Goal: Task Accomplishment & Management: Manage account settings

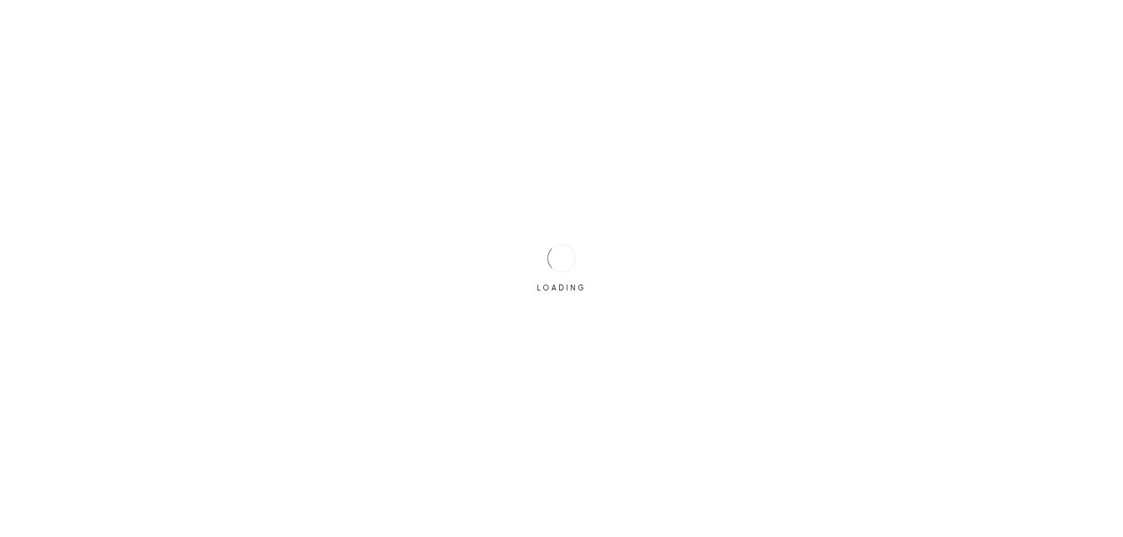
click at [564, 257] on div at bounding box center [561, 258] width 28 height 28
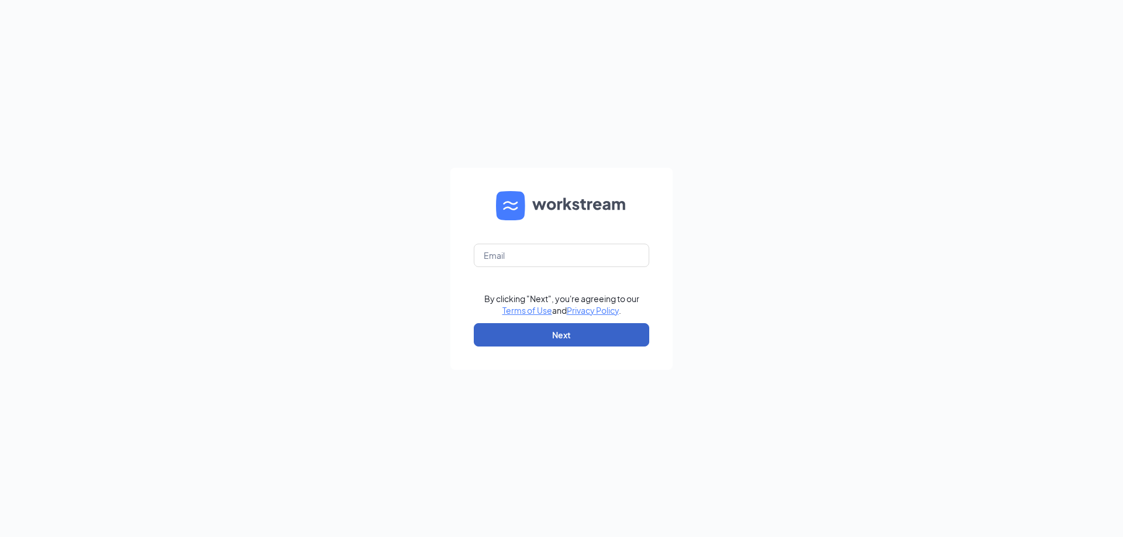
click at [529, 337] on button "Next" at bounding box center [561, 334] width 175 height 23
click at [535, 252] on input "text" at bounding box center [561, 255] width 175 height 23
type input "ivwendys1112@gmail.com"
click at [560, 333] on button "Next" at bounding box center [561, 334] width 175 height 23
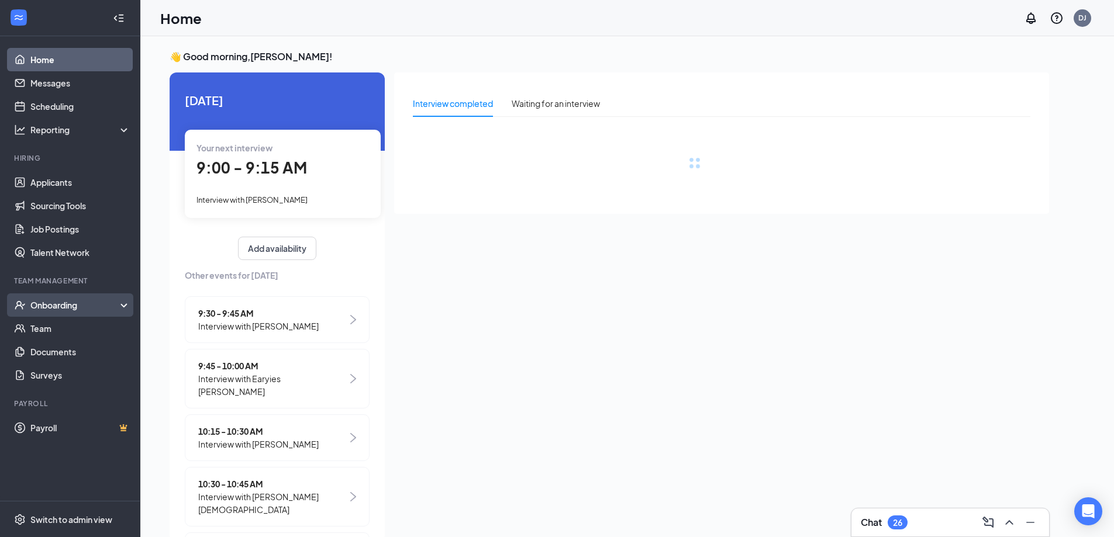
click at [124, 304] on div "Onboarding" at bounding box center [70, 305] width 140 height 23
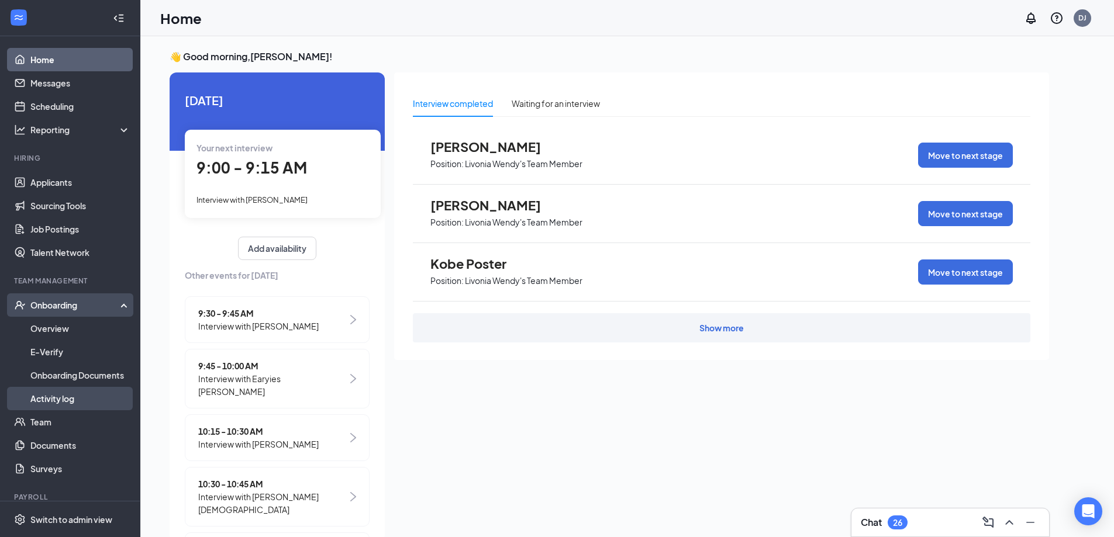
click at [68, 400] on link "Activity log" at bounding box center [80, 398] width 100 height 23
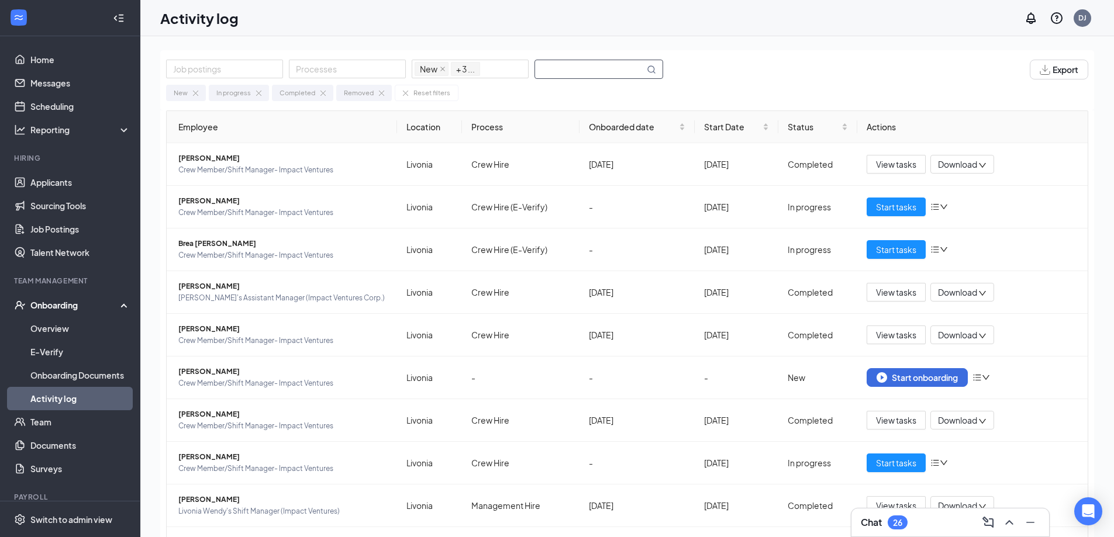
click at [578, 70] on input "text" at bounding box center [589, 69] width 109 height 18
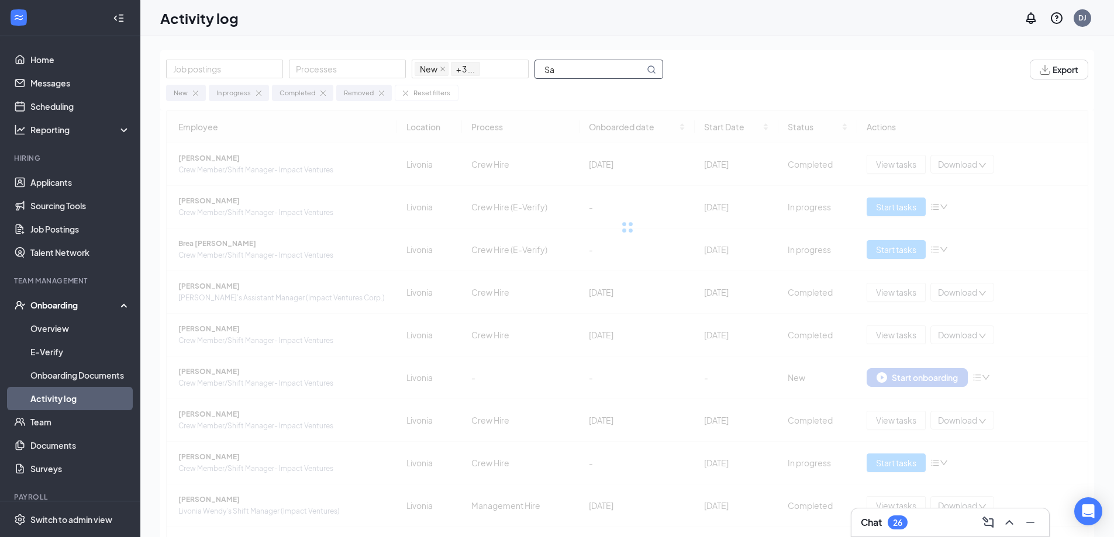
type input "S"
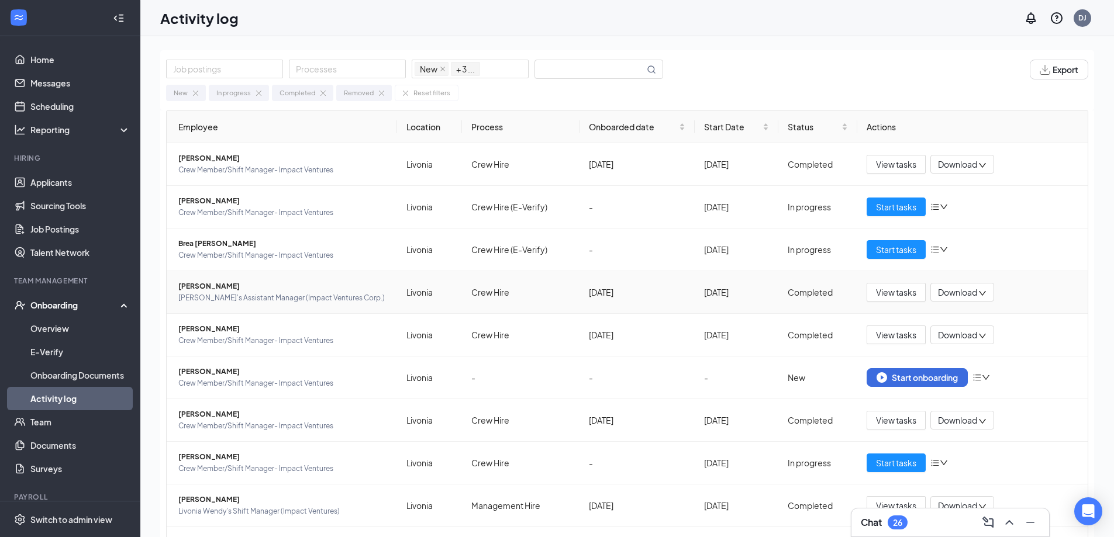
click at [220, 285] on span "[PERSON_NAME]" at bounding box center [282, 287] width 209 height 12
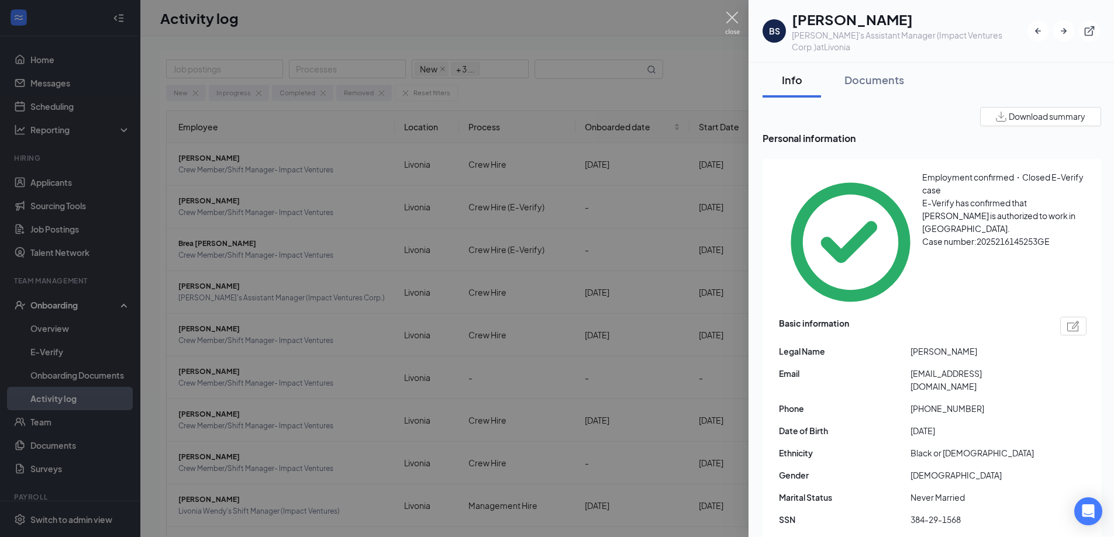
click at [730, 17] on img at bounding box center [732, 23] width 15 height 23
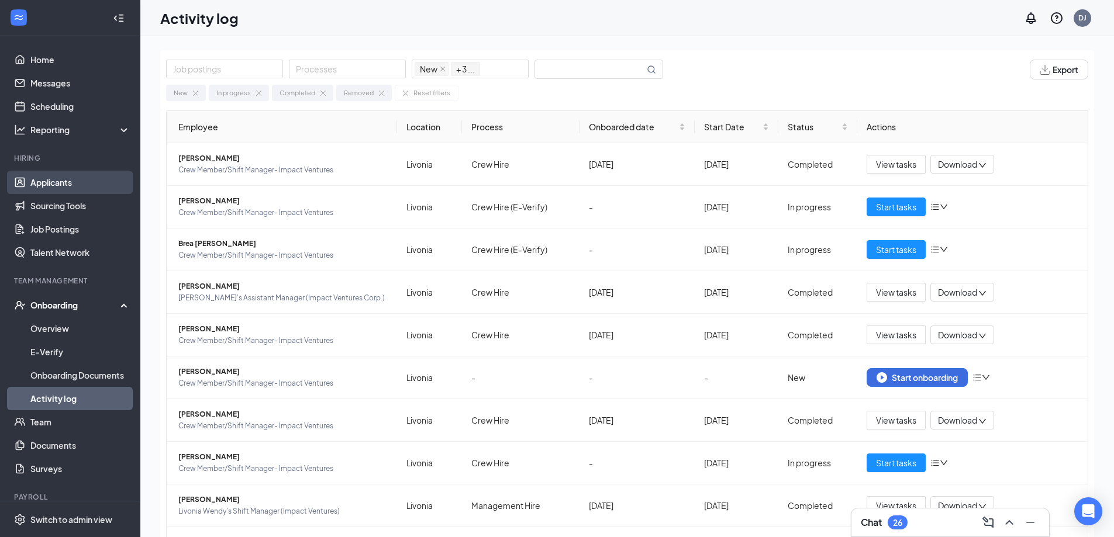
click at [54, 181] on link "Applicants" at bounding box center [80, 182] width 100 height 23
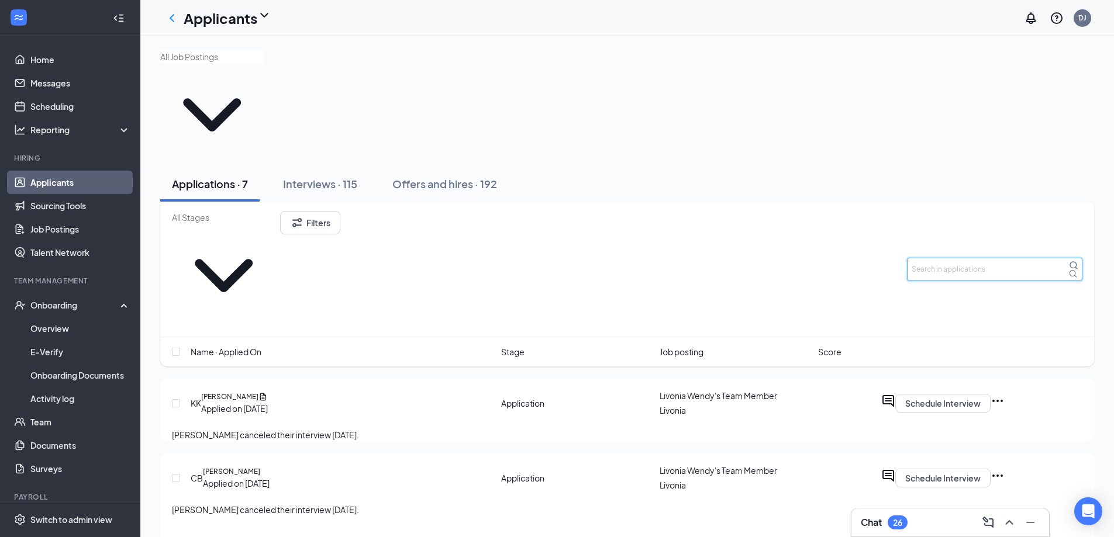
click at [945, 258] on input "text" at bounding box center [994, 269] width 175 height 23
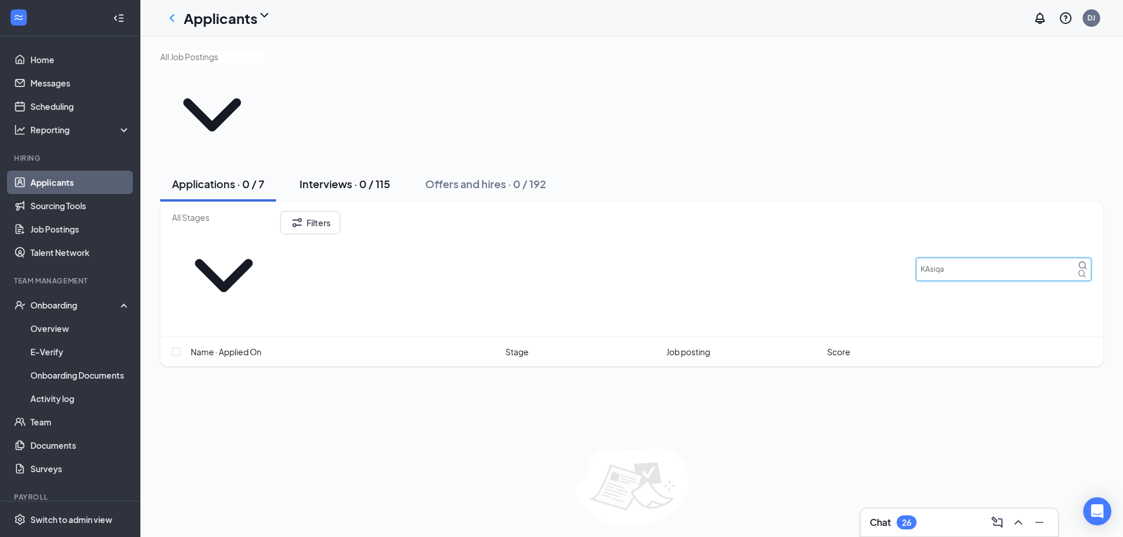
type input "KAsiqa"
click at [389, 177] on div "Interviews · 0 / 115" at bounding box center [344, 184] width 91 height 15
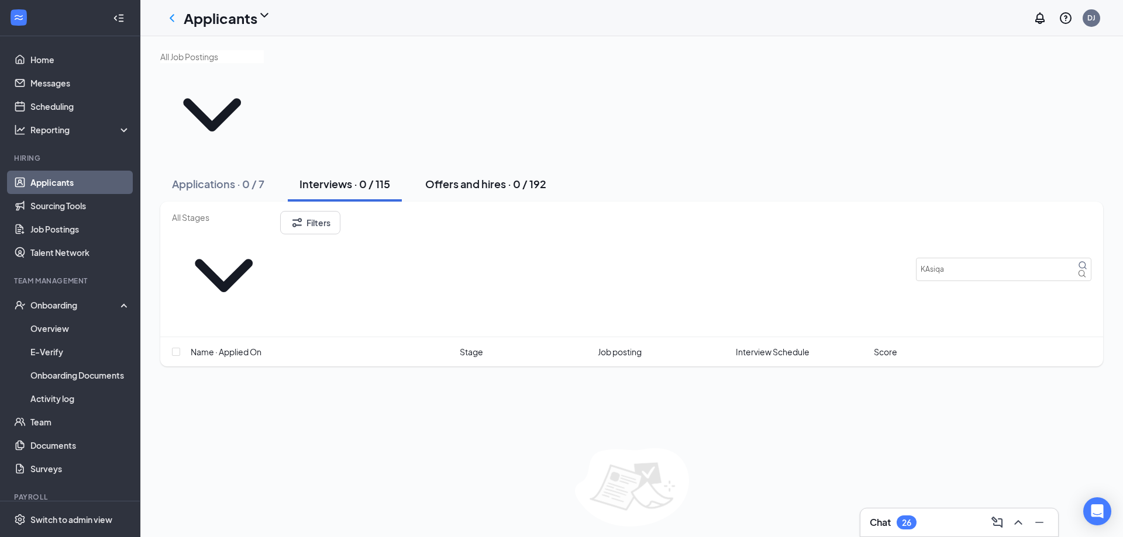
click at [433, 177] on div "Offers and hires · 0 / 192" at bounding box center [485, 184] width 121 height 15
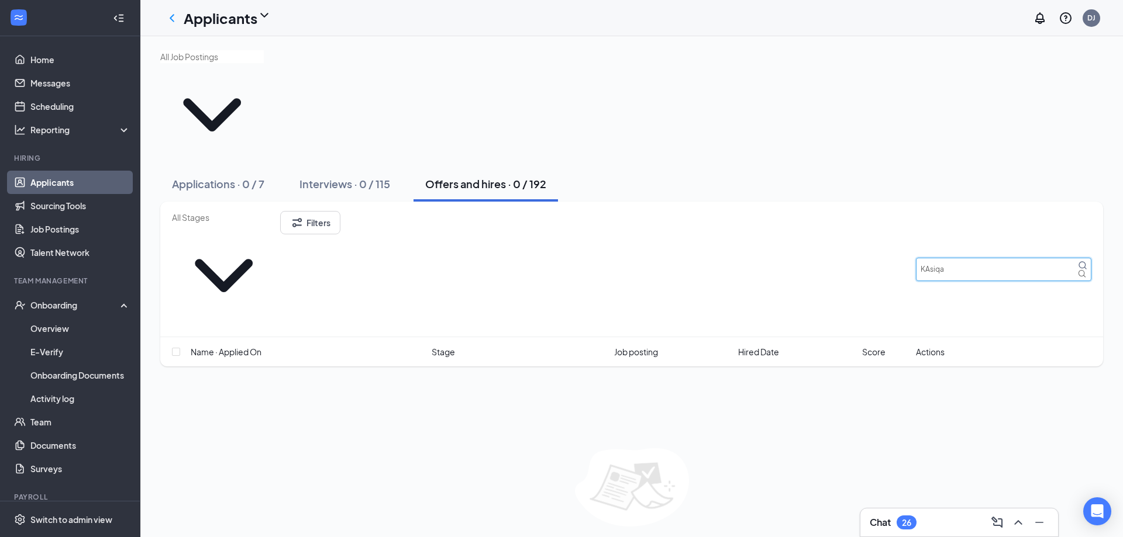
click at [962, 258] on input "KAsiqa" at bounding box center [1003, 269] width 175 height 23
type input "K"
type input "[PERSON_NAME]"
click at [204, 177] on div "Applications · 0 / 7" at bounding box center [218, 184] width 92 height 15
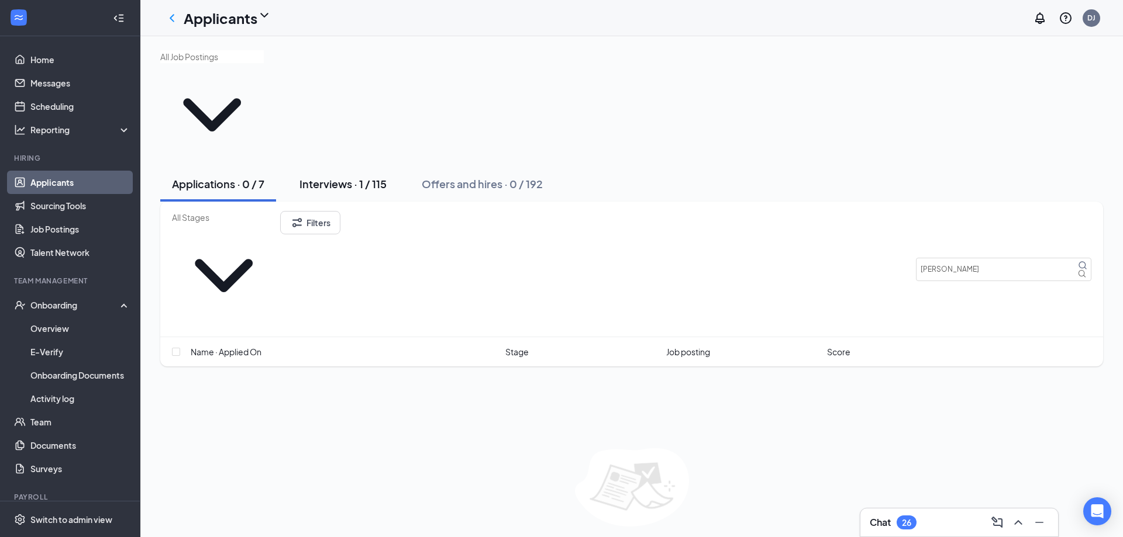
click at [337, 177] on div "Interviews · 1 / 115" at bounding box center [342, 184] width 87 height 15
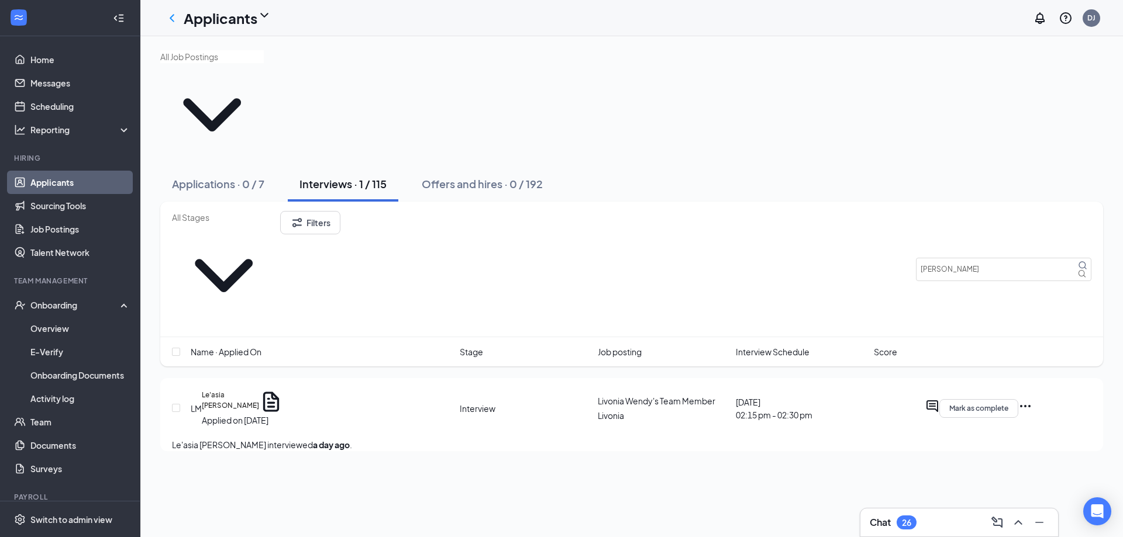
click at [168, 378] on div "LM Le'asia [PERSON_NAME] Applied on [DATE] Interview Livonia [PERSON_NAME]'s Te…" at bounding box center [631, 414] width 943 height 73
click at [1008, 405] on span "Mark as complete" at bounding box center [978, 409] width 59 height 8
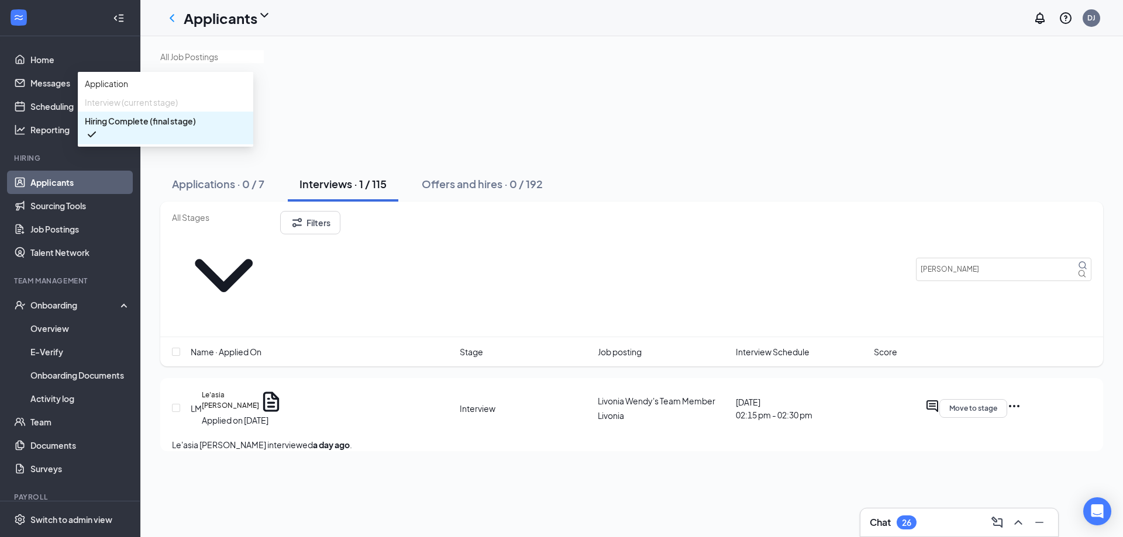
click at [196, 128] on span "Hiring Complete (final stage)" at bounding box center [140, 121] width 111 height 13
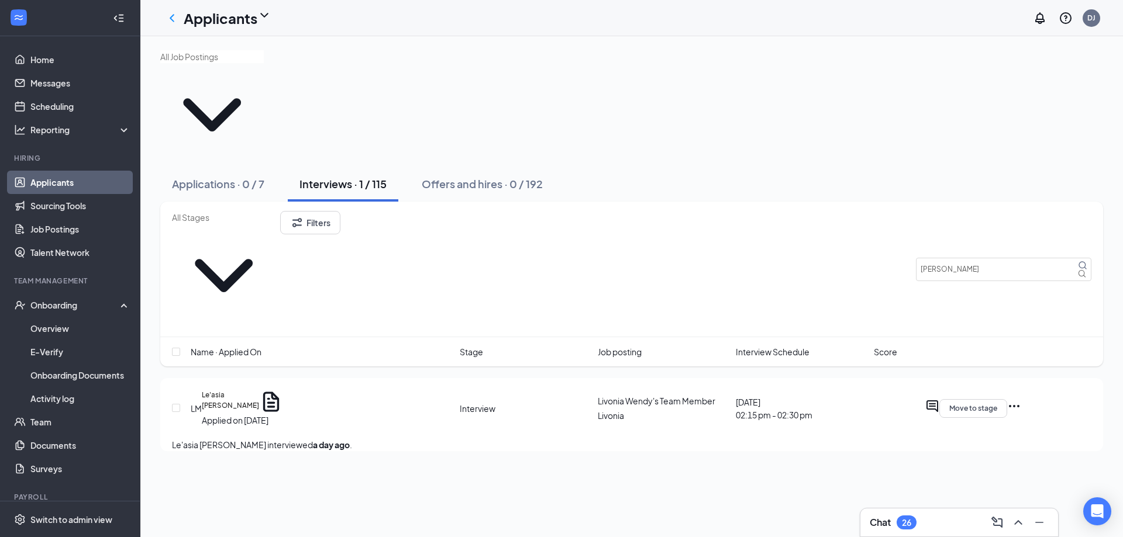
click at [68, 304] on div "Onboarding" at bounding box center [75, 305] width 90 height 12
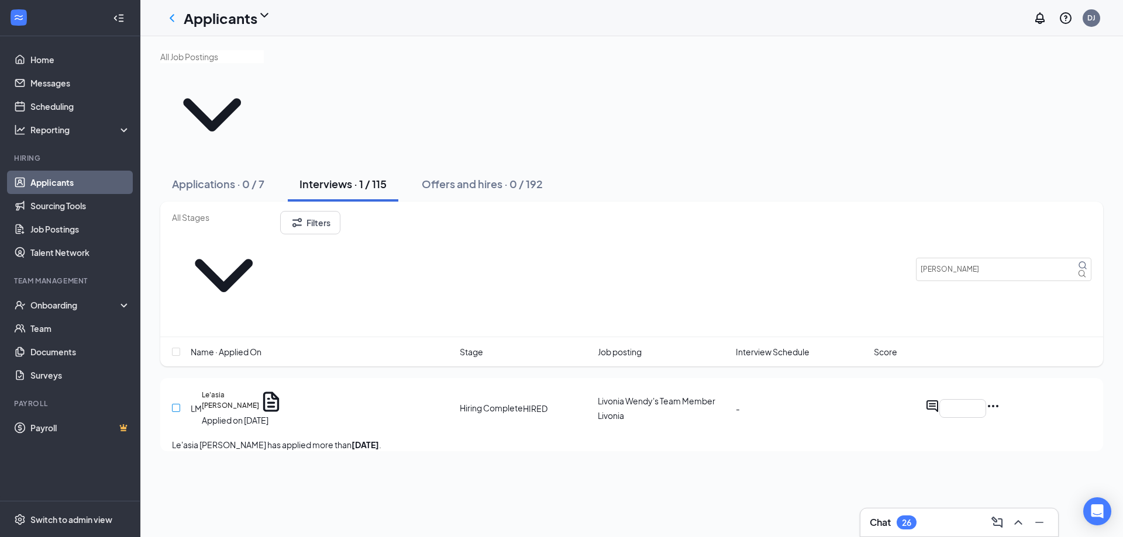
click at [176, 404] on input "checkbox" at bounding box center [176, 408] width 8 height 8
checkbox input "true"
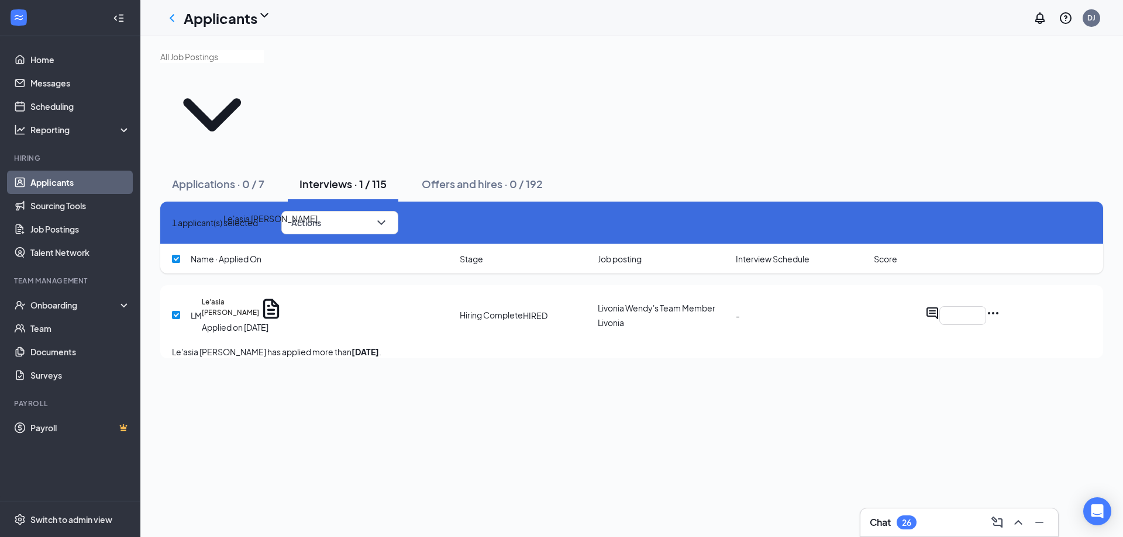
click at [250, 297] on h5 "Le'asia [PERSON_NAME]" at bounding box center [230, 309] width 57 height 24
checkbox input "false"
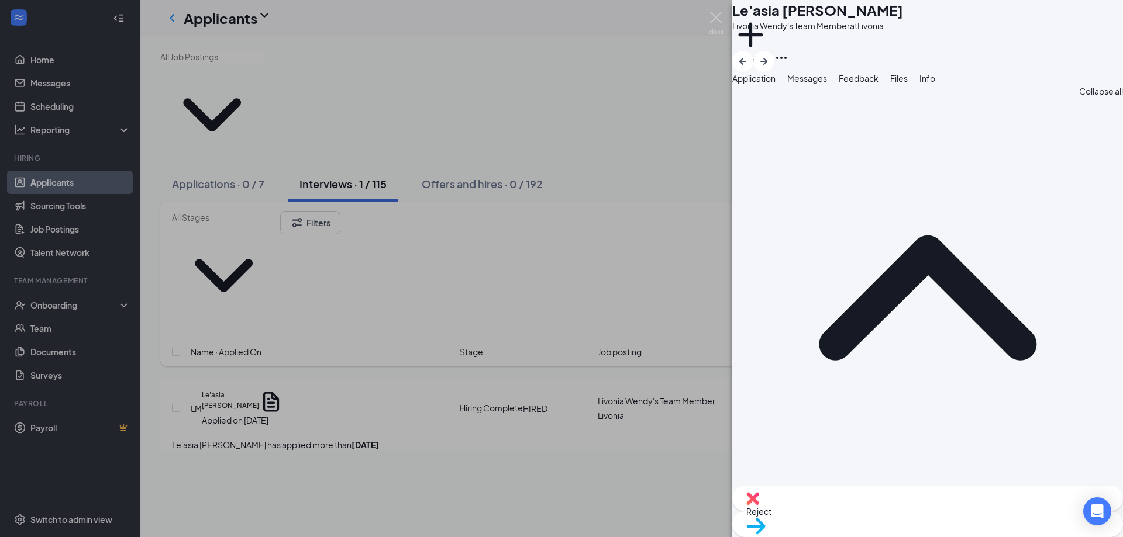
click at [967, 535] on span "Move to stage" at bounding box center [927, 541] width 363 height 13
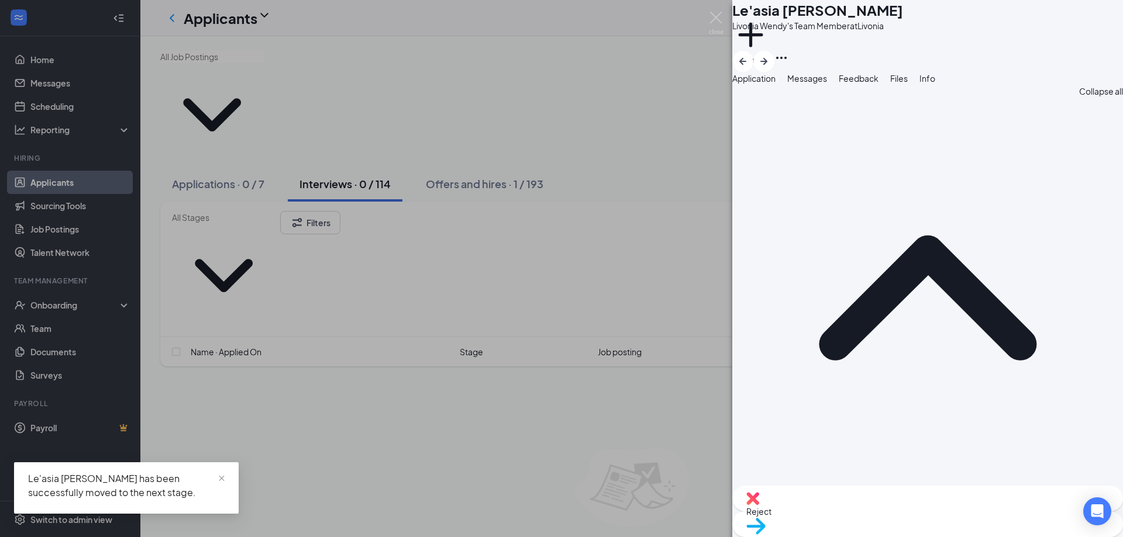
click at [637, 67] on div "LM Le'asia [PERSON_NAME] Livonia Wendy's Team Member at [GEOGRAPHIC_DATA] Add a…" at bounding box center [561, 268] width 1123 height 537
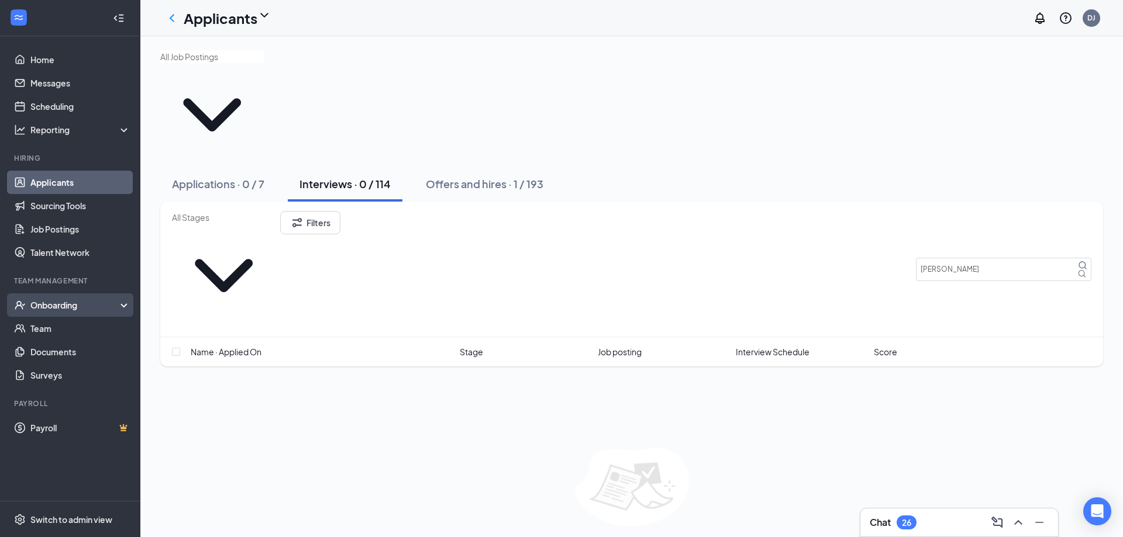
click at [70, 307] on div "Onboarding" at bounding box center [75, 305] width 90 height 12
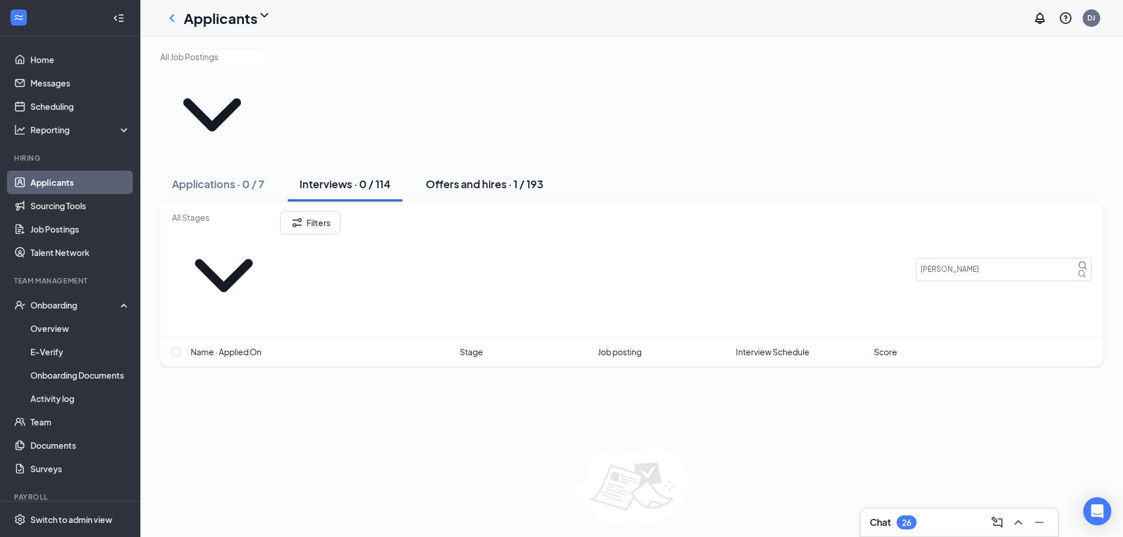
click at [484, 177] on div "Offers and hires · 1 / 193" at bounding box center [485, 184] width 118 height 15
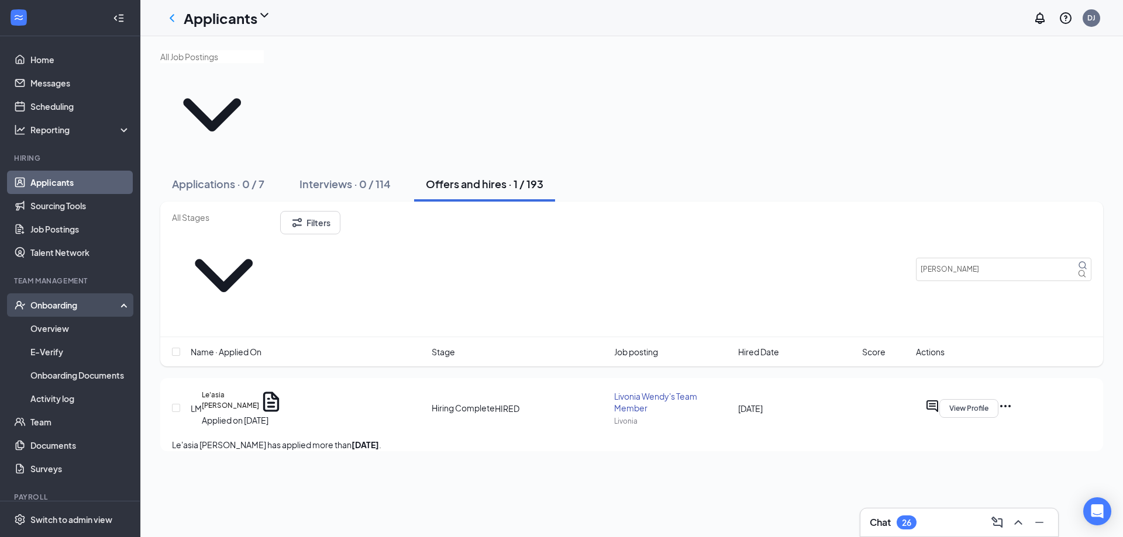
click at [51, 305] on div "Onboarding" at bounding box center [75, 305] width 90 height 12
click at [63, 328] on link "Overview" at bounding box center [80, 328] width 100 height 23
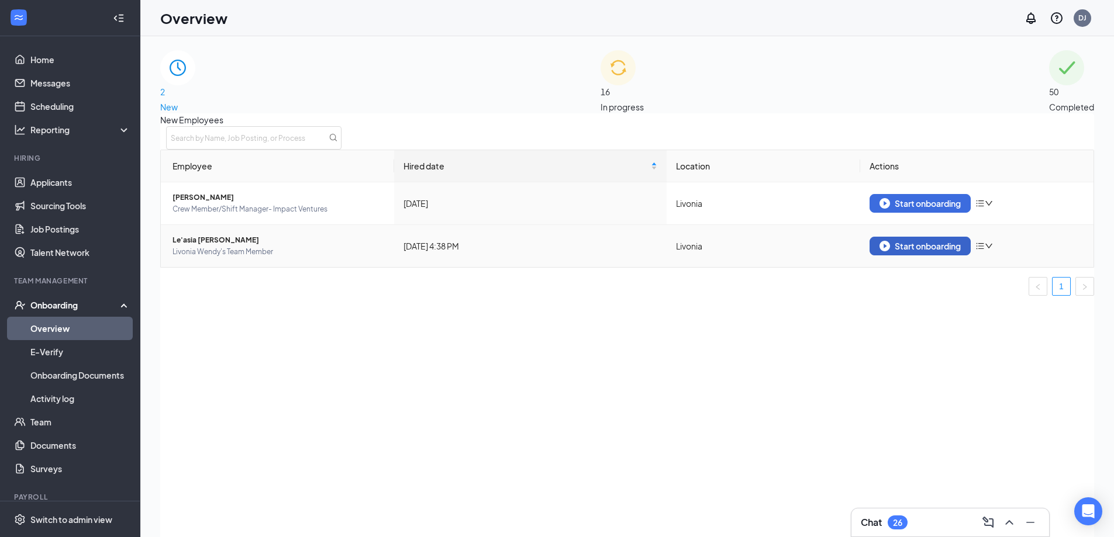
click at [922, 251] on div "Start onboarding" at bounding box center [920, 246] width 81 height 11
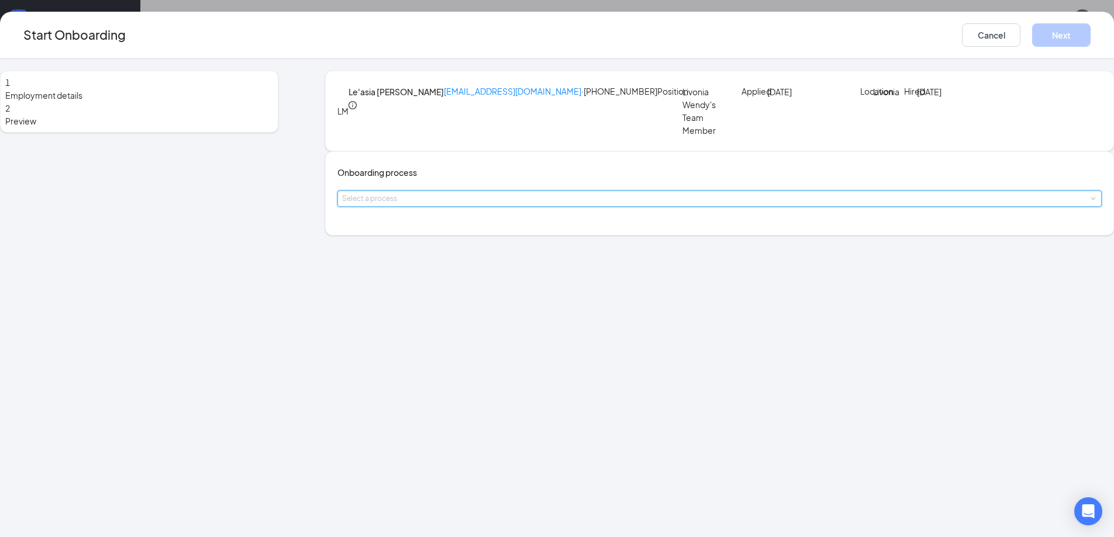
click at [1090, 202] on span at bounding box center [1092, 199] width 5 height 5
click at [423, 261] on span "Crew Hire" at bounding box center [416, 261] width 38 height 11
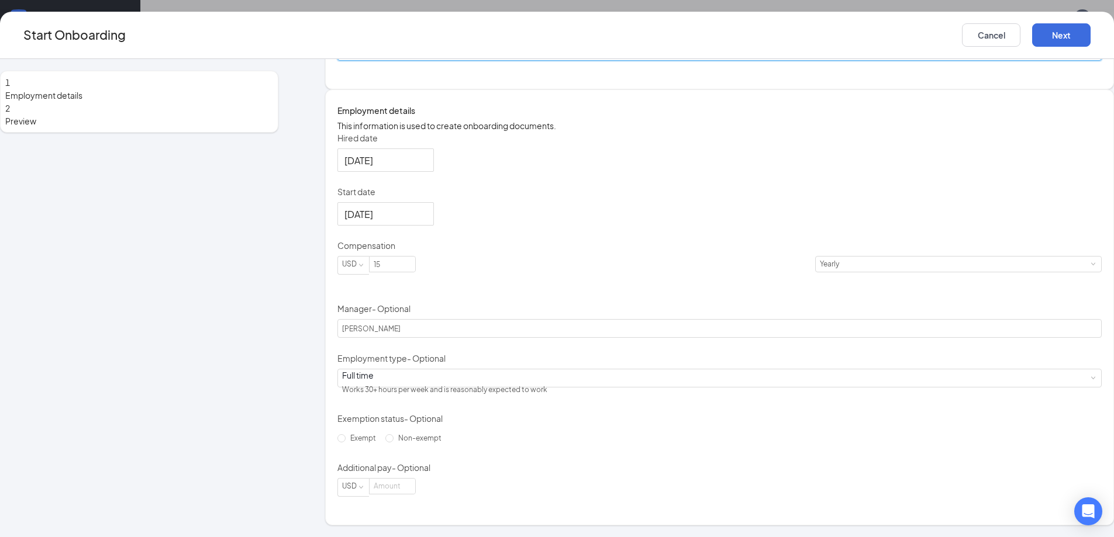
scroll to position [53, 0]
click at [415, 494] on input at bounding box center [393, 486] width 46 height 15
click at [546, 433] on div "Exempt Non-exempt" at bounding box center [719, 438] width 764 height 19
click at [1032, 35] on button "Next" at bounding box center [1061, 34] width 58 height 23
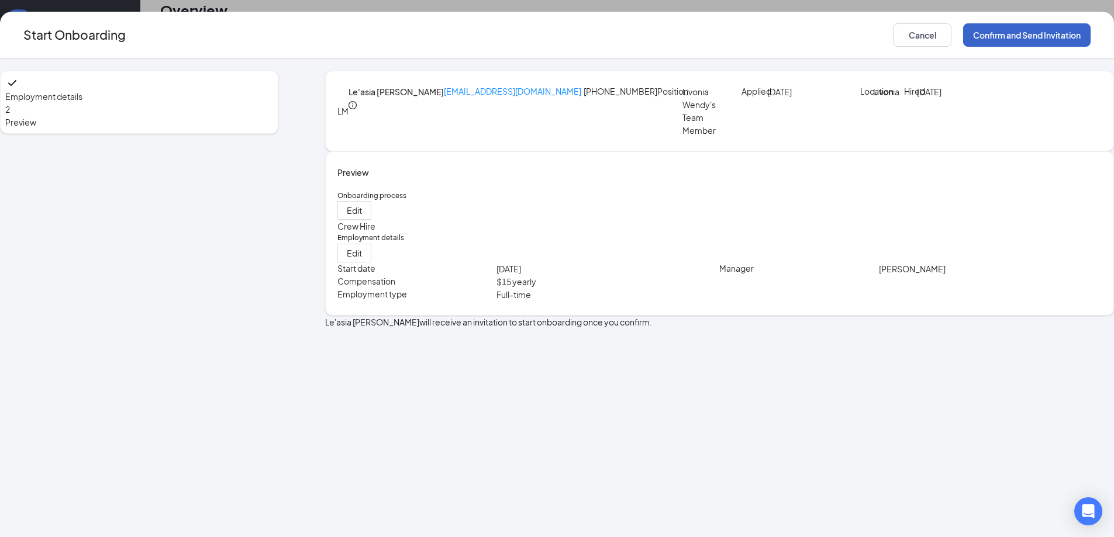
click at [963, 32] on button "Confirm and Send Invitation" at bounding box center [1027, 34] width 128 height 23
